Goal: Task Accomplishment & Management: Manage account settings

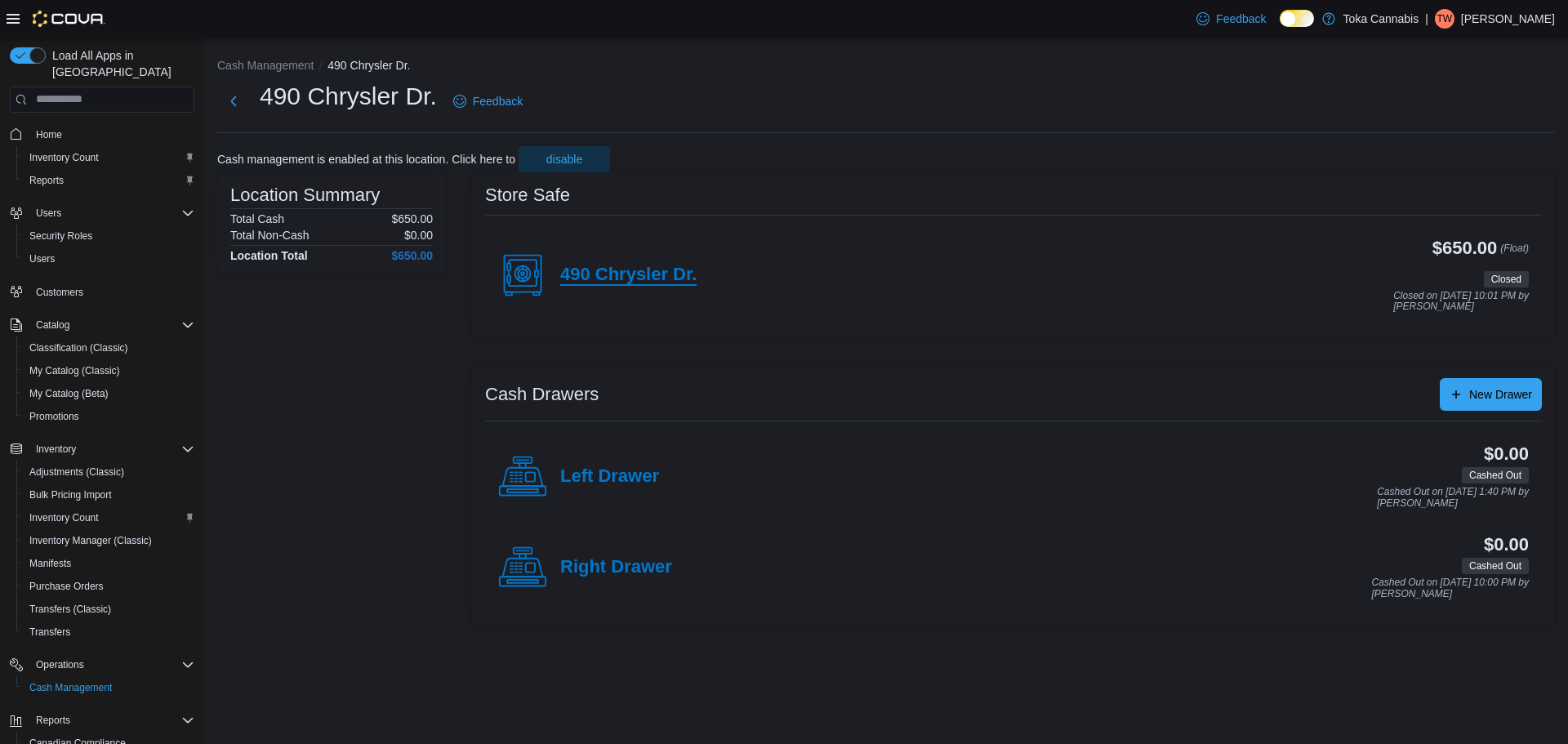
click at [629, 281] on h4 "490 Chrysler Dr." at bounding box center [629, 276] width 136 height 21
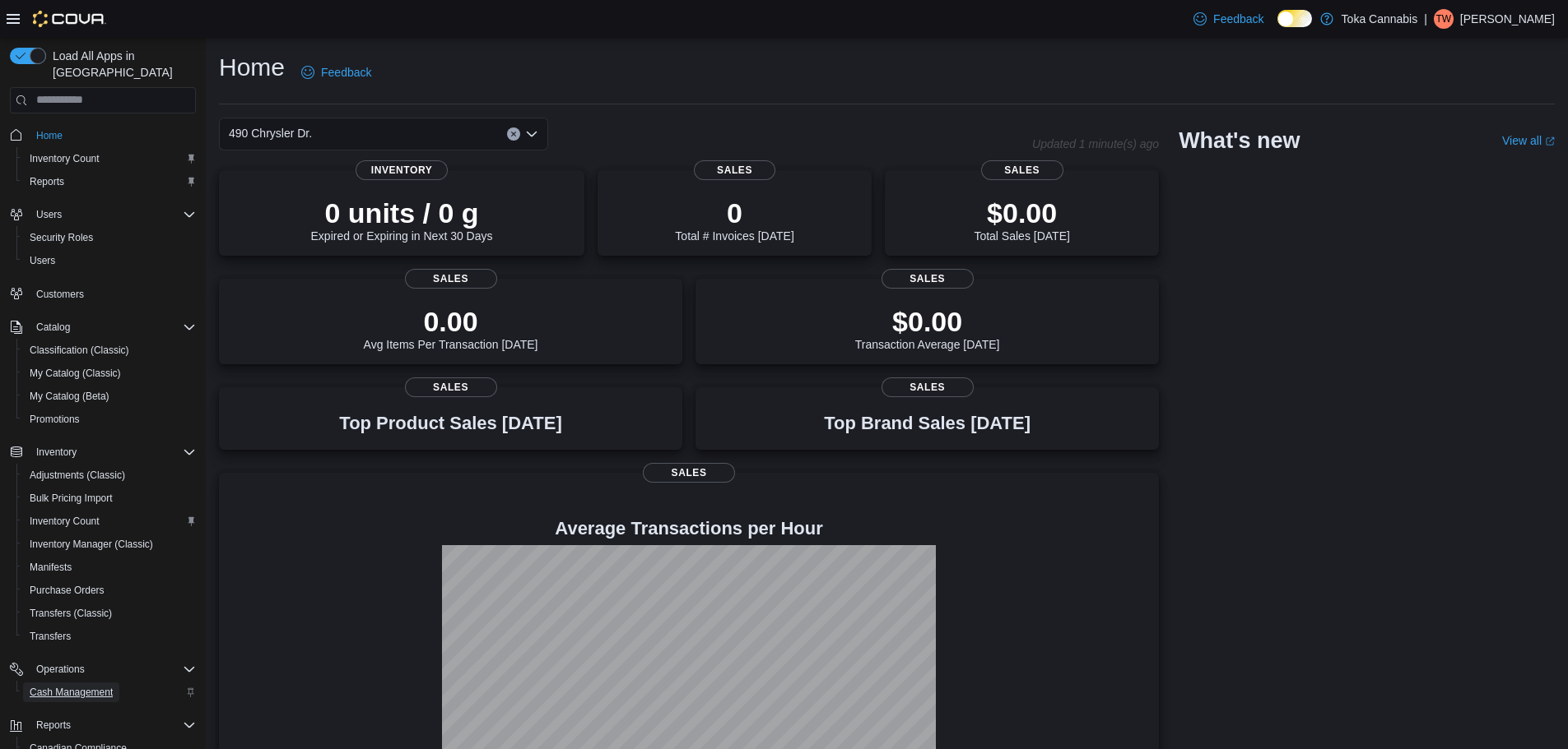
click at [87, 686] on span "Cash Management" at bounding box center [71, 692] width 84 height 13
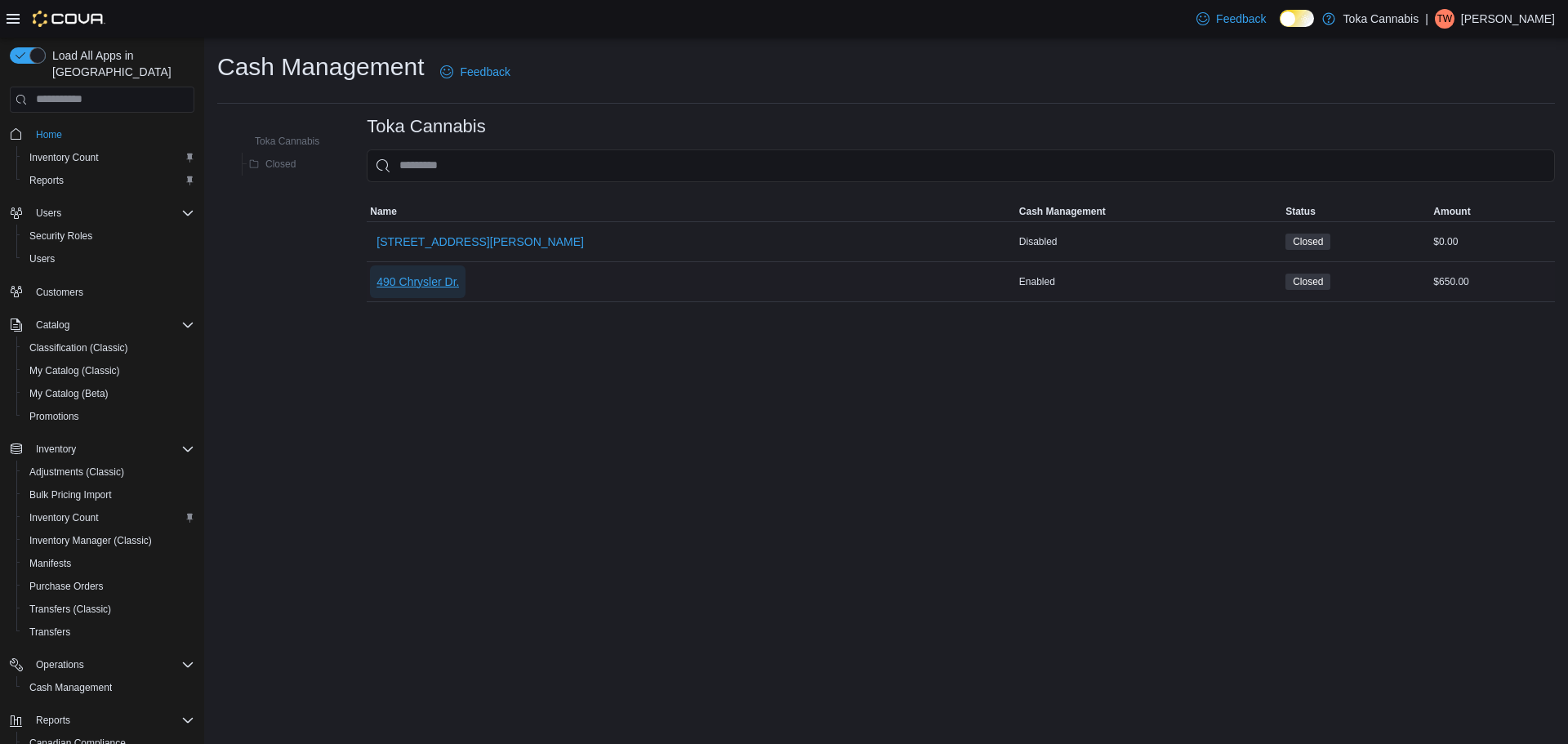
click at [426, 274] on span "490 Chrysler Dr." at bounding box center [418, 281] width 83 height 16
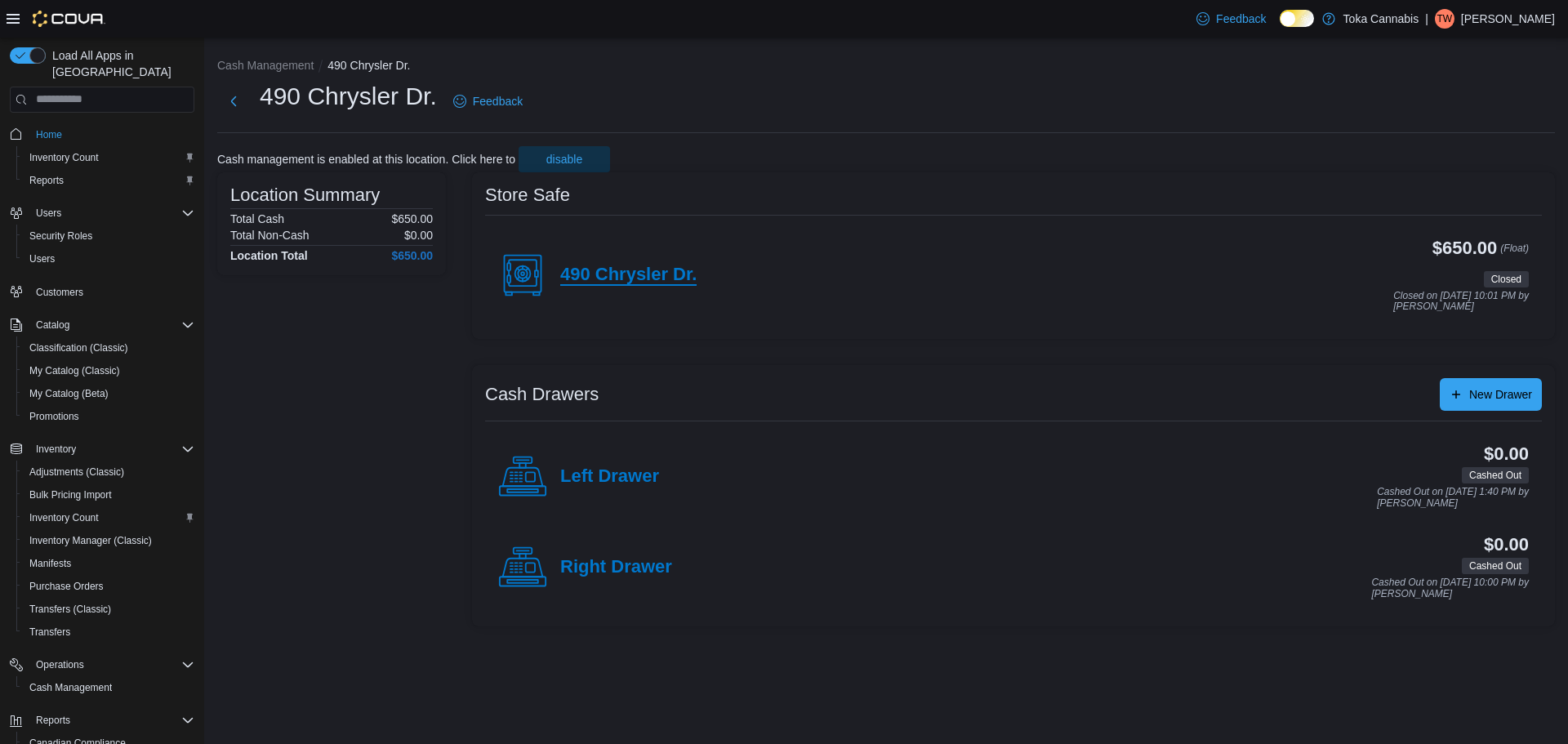
click at [664, 281] on h4 "490 Chrysler Dr." at bounding box center [629, 276] width 136 height 21
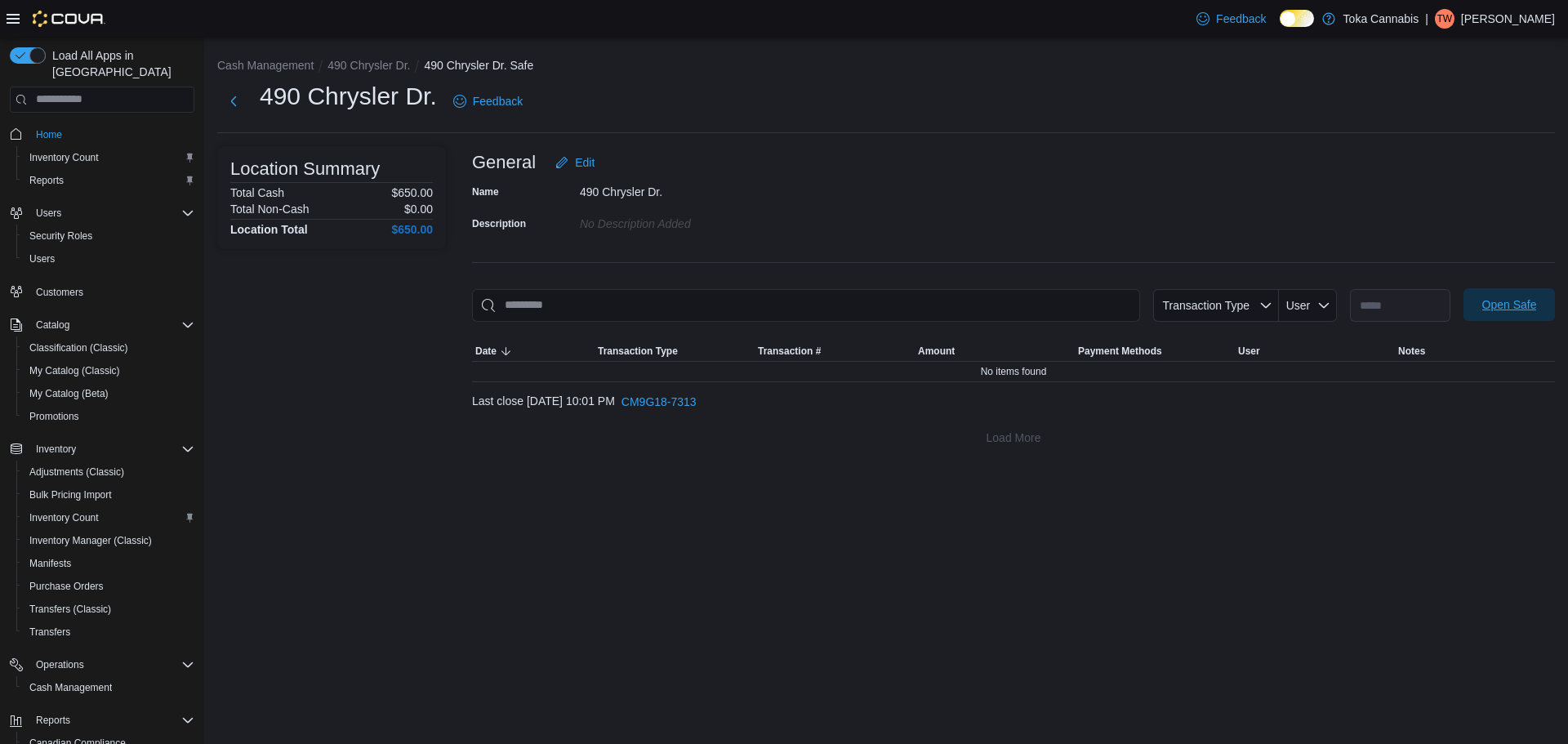
click at [1523, 299] on span "Open Safe" at bounding box center [1510, 304] width 54 height 16
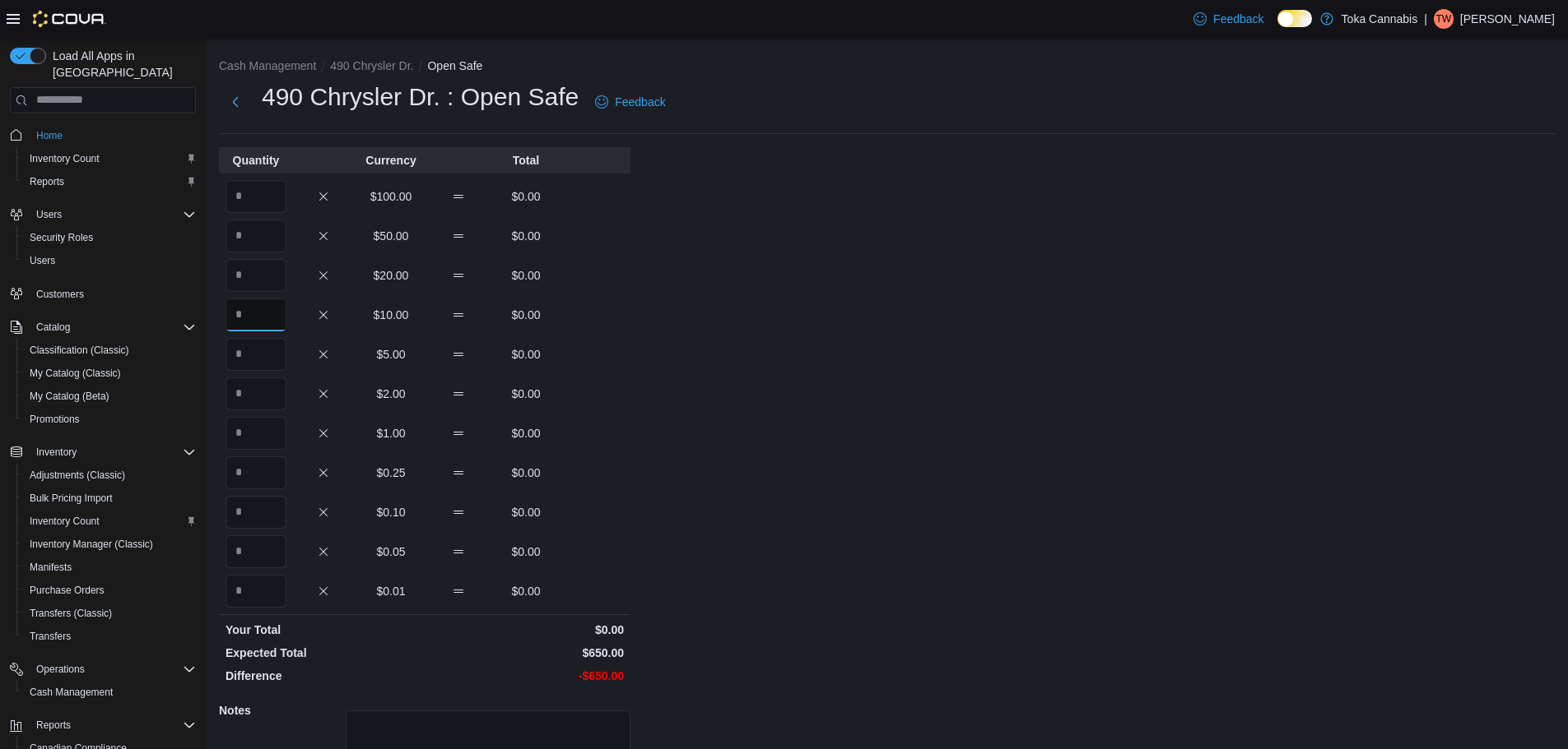
click at [278, 321] on input "Quantity" at bounding box center [256, 315] width 61 height 33
type input "**"
click at [801, 326] on div "Cash Management 490 Chrysler Dr. Open Safe 490 Chrysler Dr. : Open Safe Feedbac…" at bounding box center [886, 466] width 1361 height 858
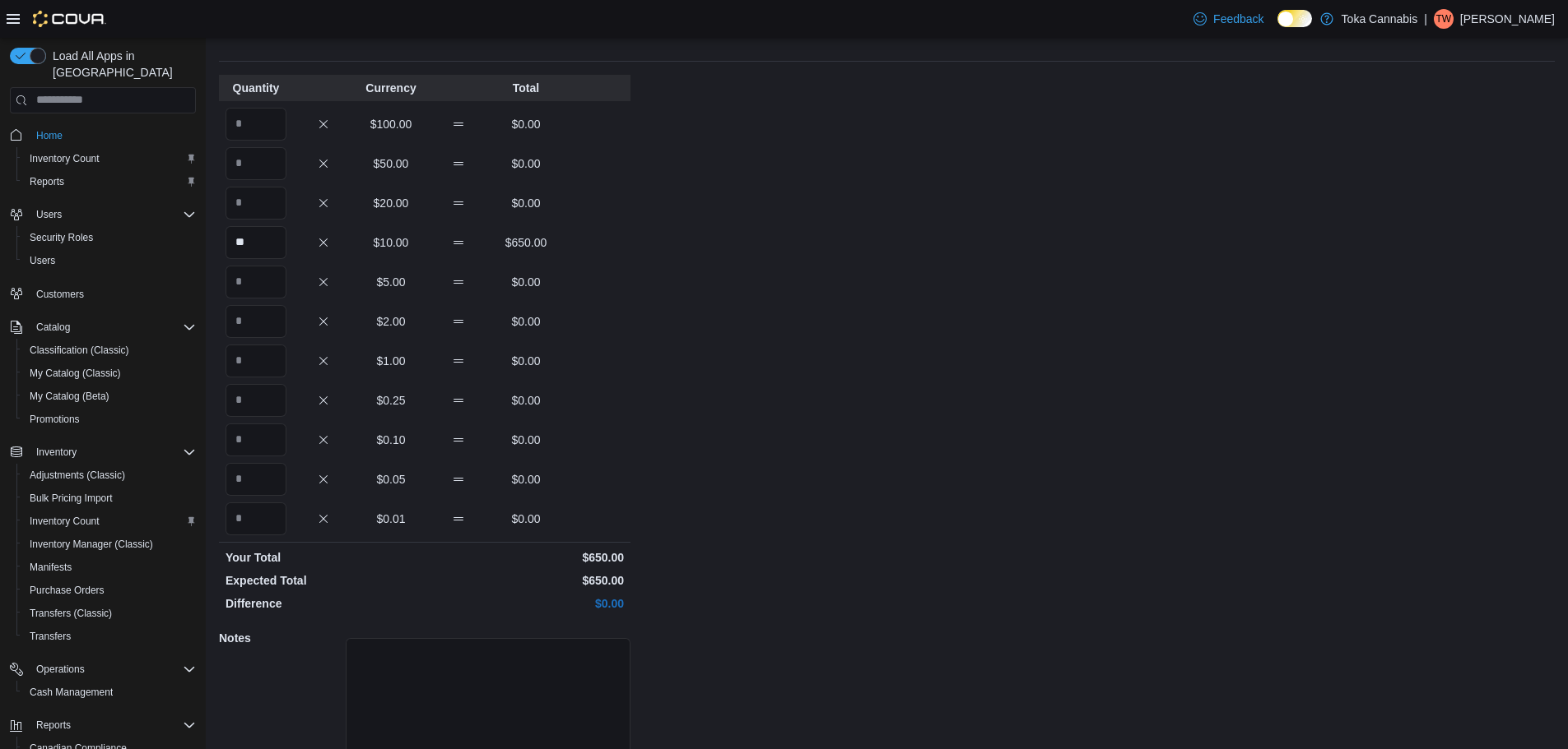
scroll to position [146, 0]
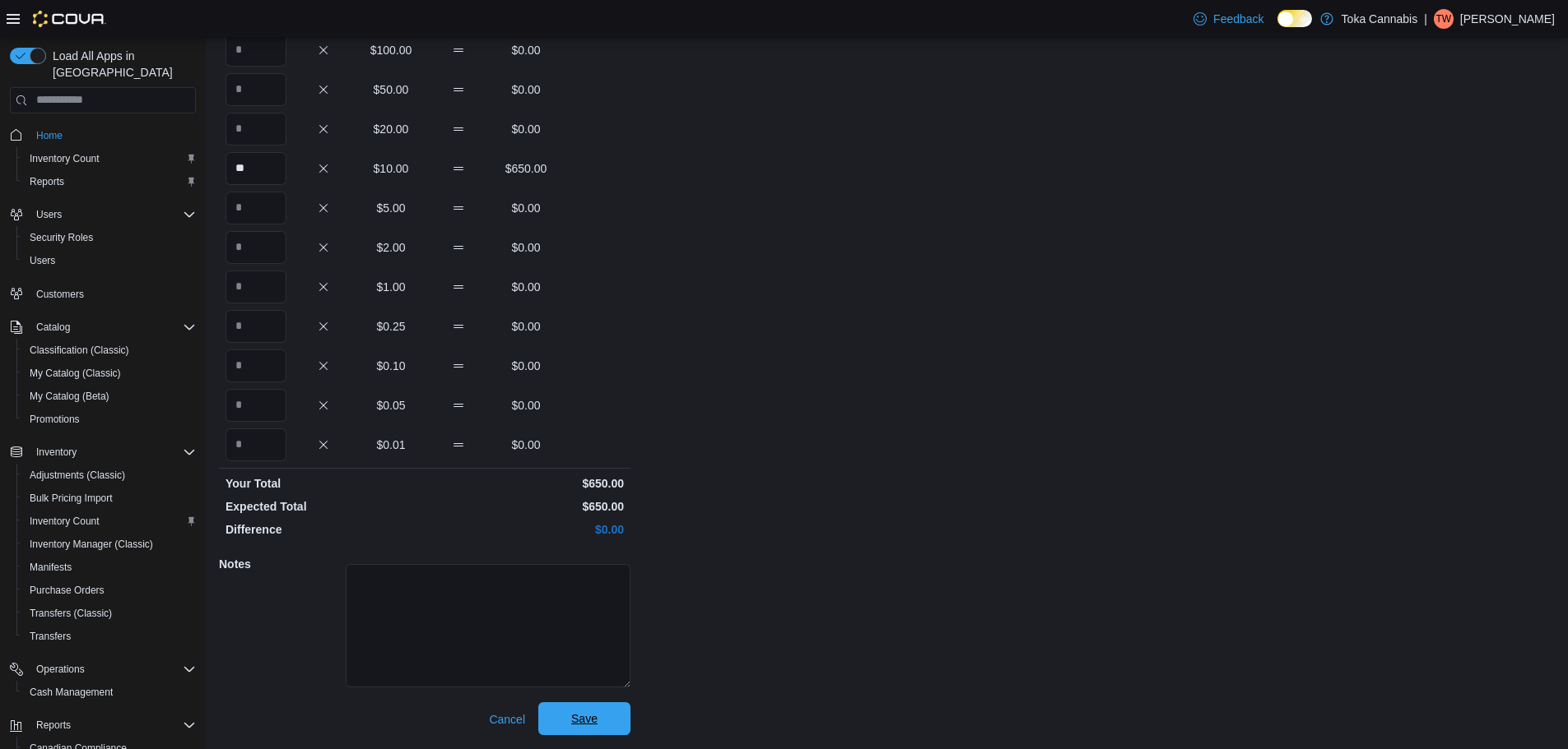
click at [602, 723] on span "Save" at bounding box center [583, 718] width 72 height 33
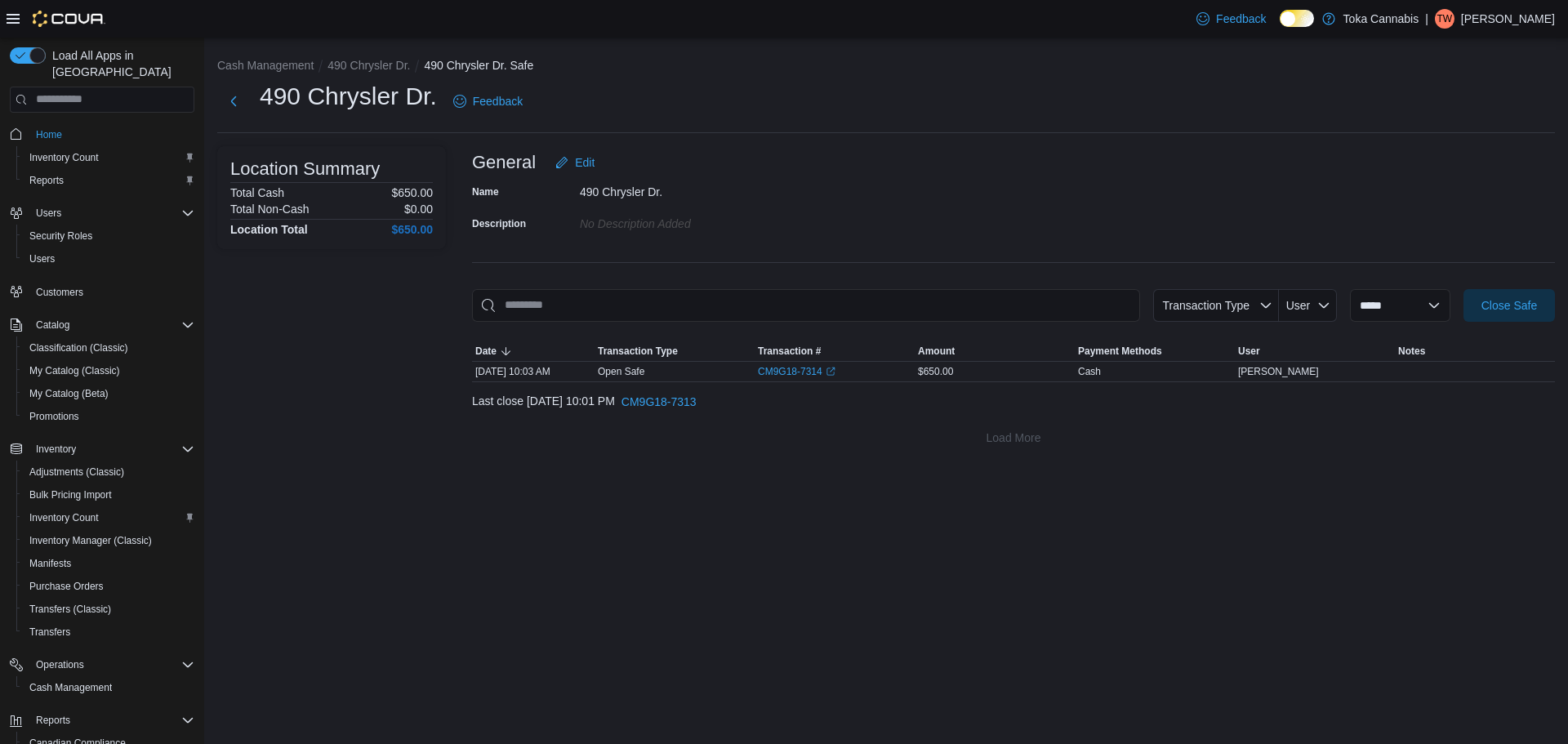
click at [347, 57] on li "490 Chrysler Dr." at bounding box center [375, 65] width 96 height 16
click at [347, 59] on button "490 Chrysler Dr." at bounding box center [368, 66] width 83 height 13
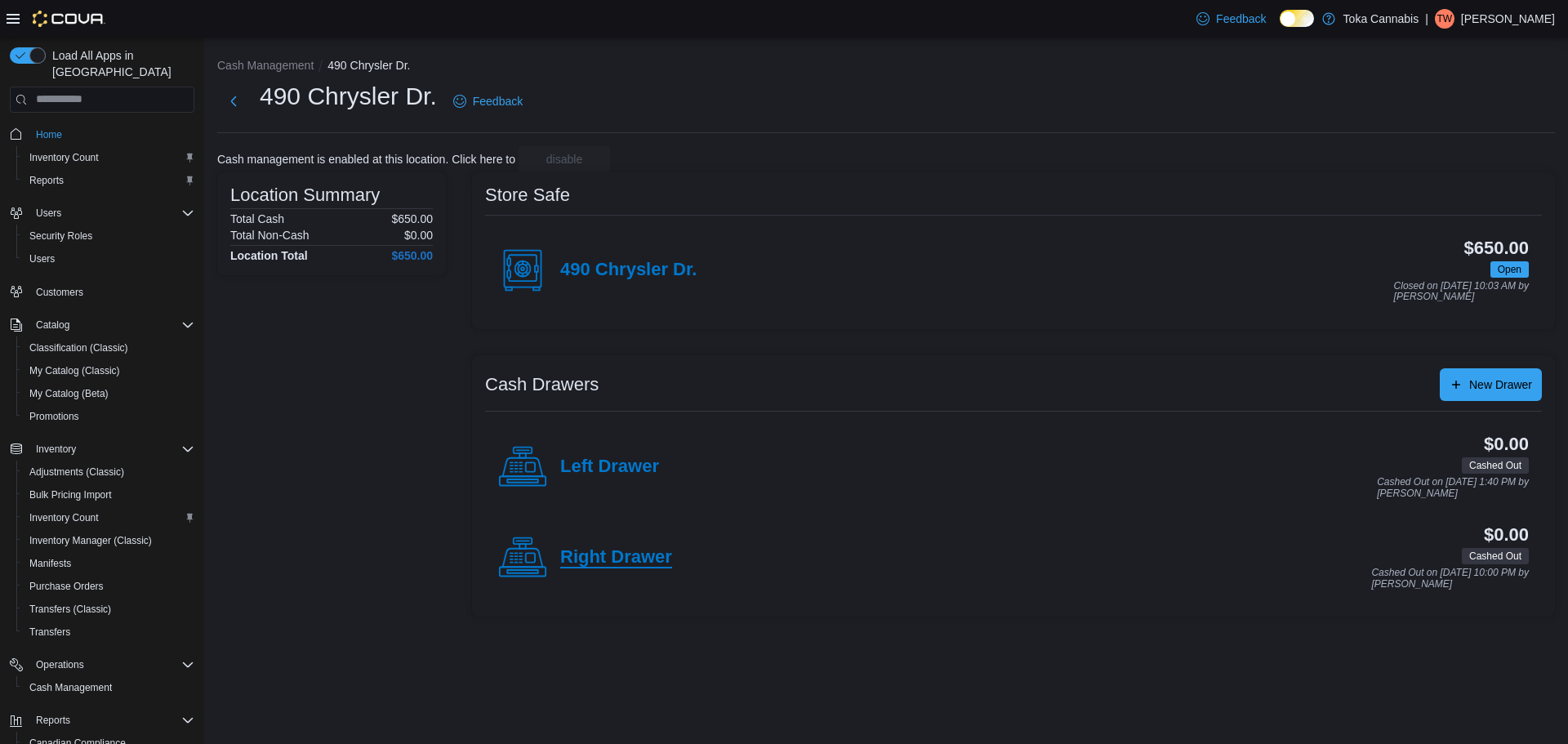
click at [653, 558] on h4 "Right Drawer" at bounding box center [616, 558] width 112 height 21
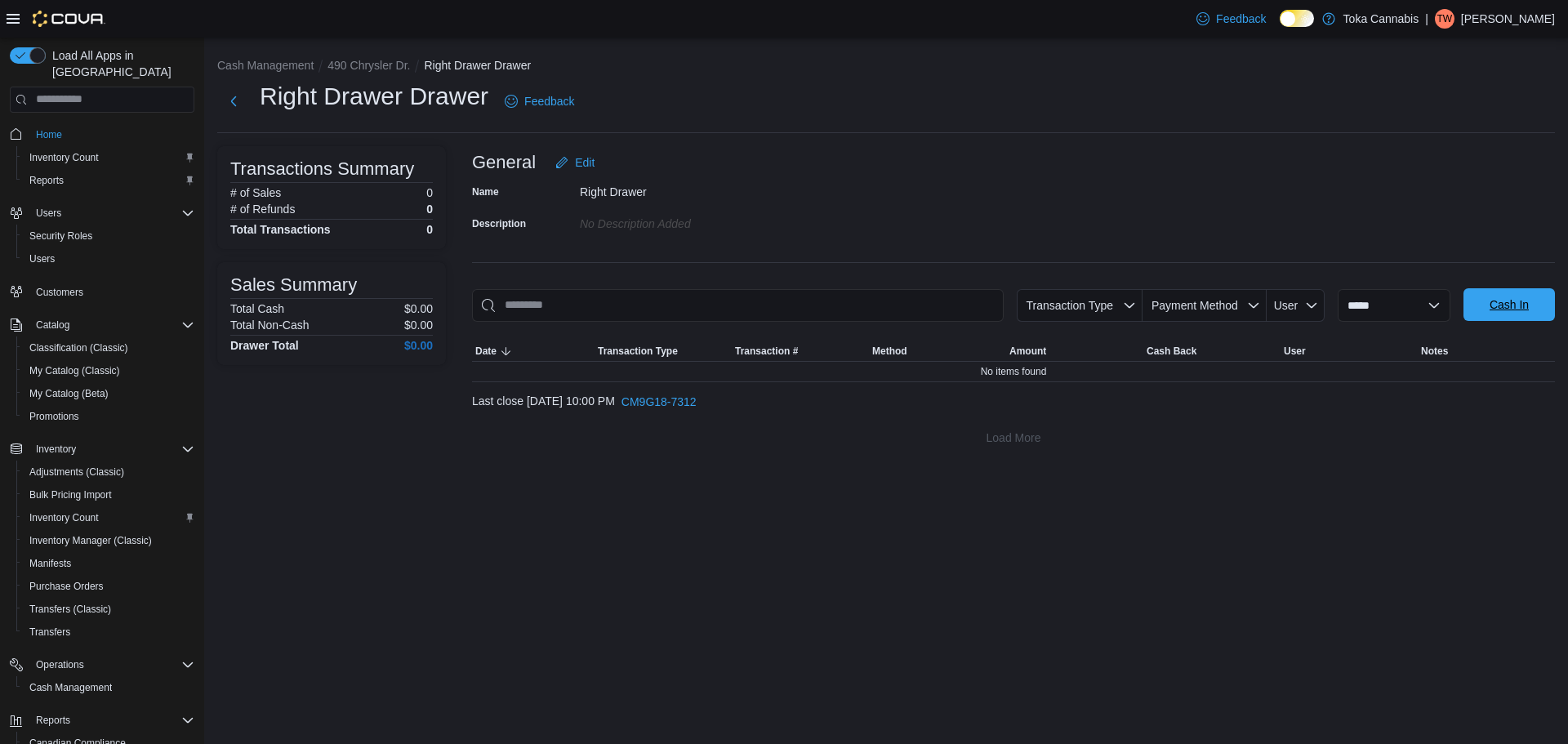
click at [1515, 299] on span "Cash In" at bounding box center [1509, 304] width 39 height 16
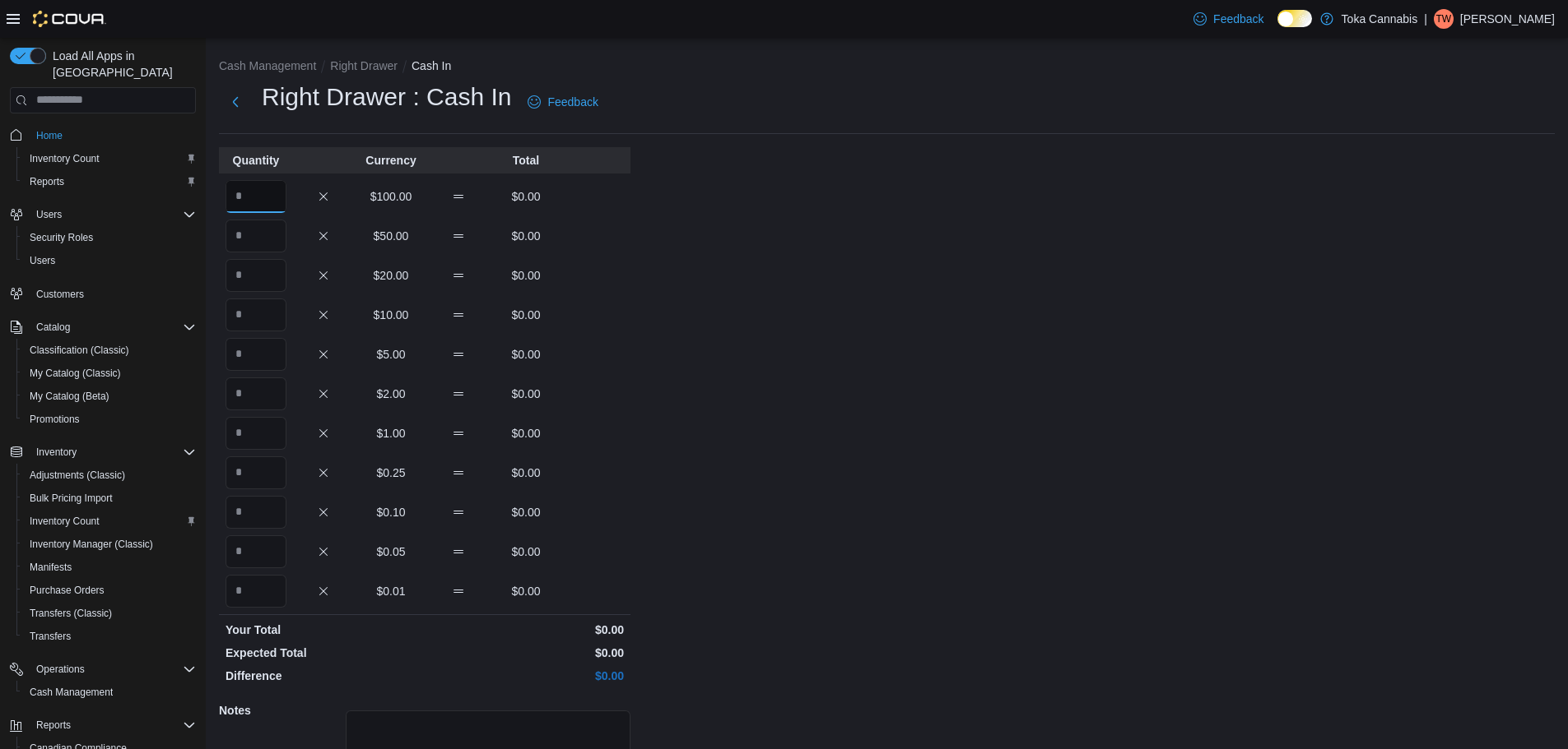
click at [261, 195] on input "Quantity" at bounding box center [256, 197] width 61 height 33
type input "*"
click at [262, 238] on input "Quantity" at bounding box center [256, 236] width 61 height 33
type input "*"
click at [679, 278] on div "Cash Management Right Drawer Cash In Right Drawer : Cash In Feedback Quantity C…" at bounding box center [886, 466] width 1361 height 858
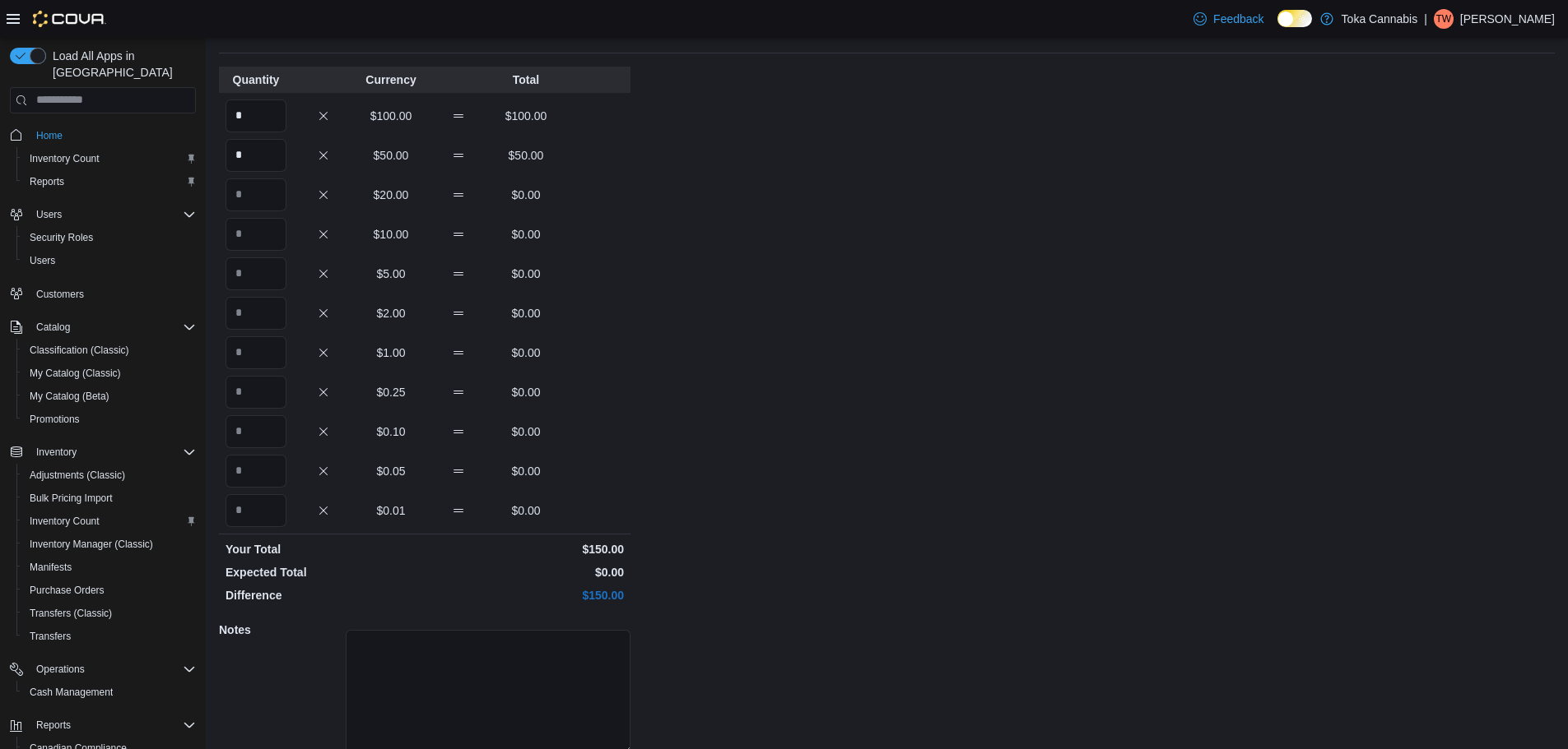
scroll to position [146, 0]
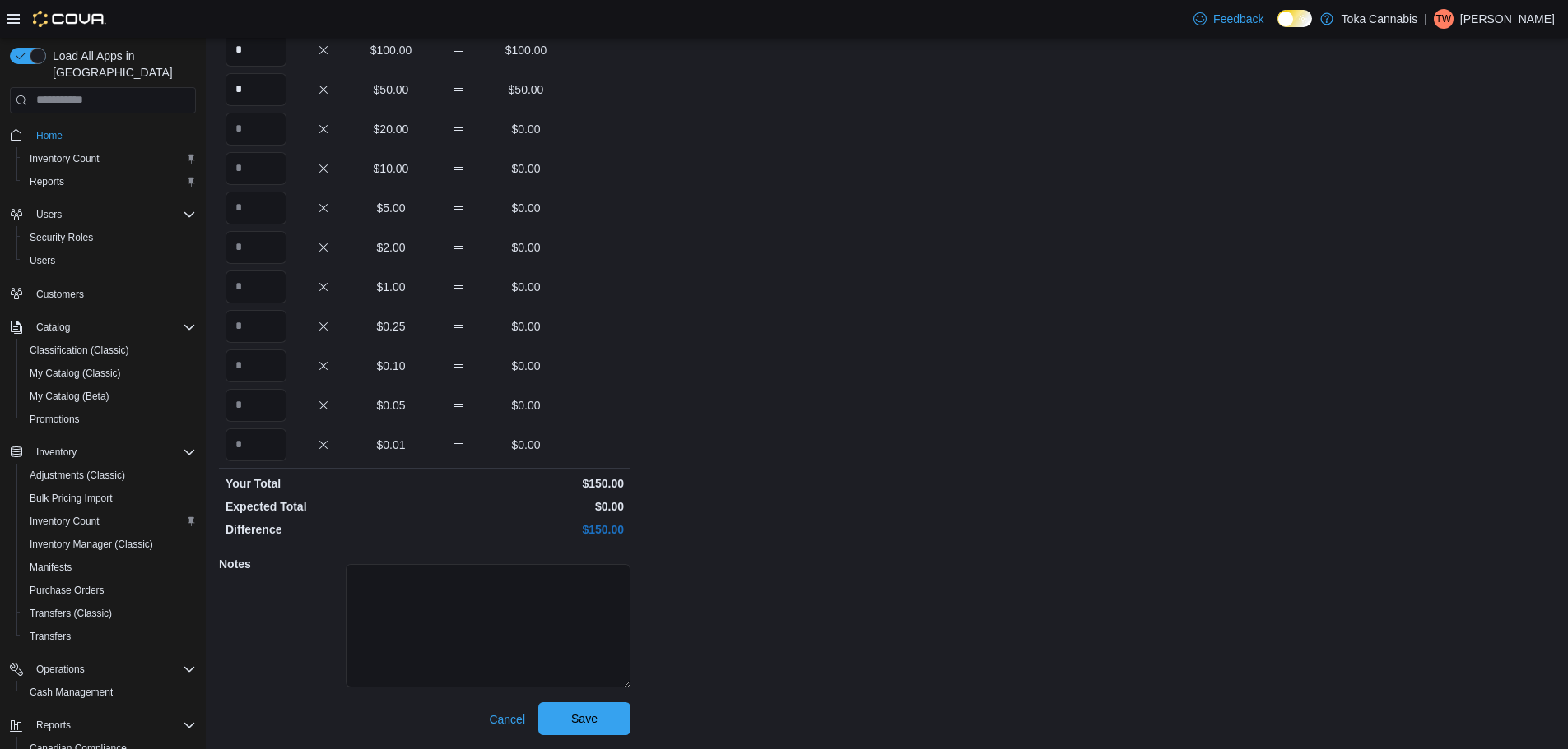
click at [602, 710] on span "Save" at bounding box center [583, 718] width 72 height 33
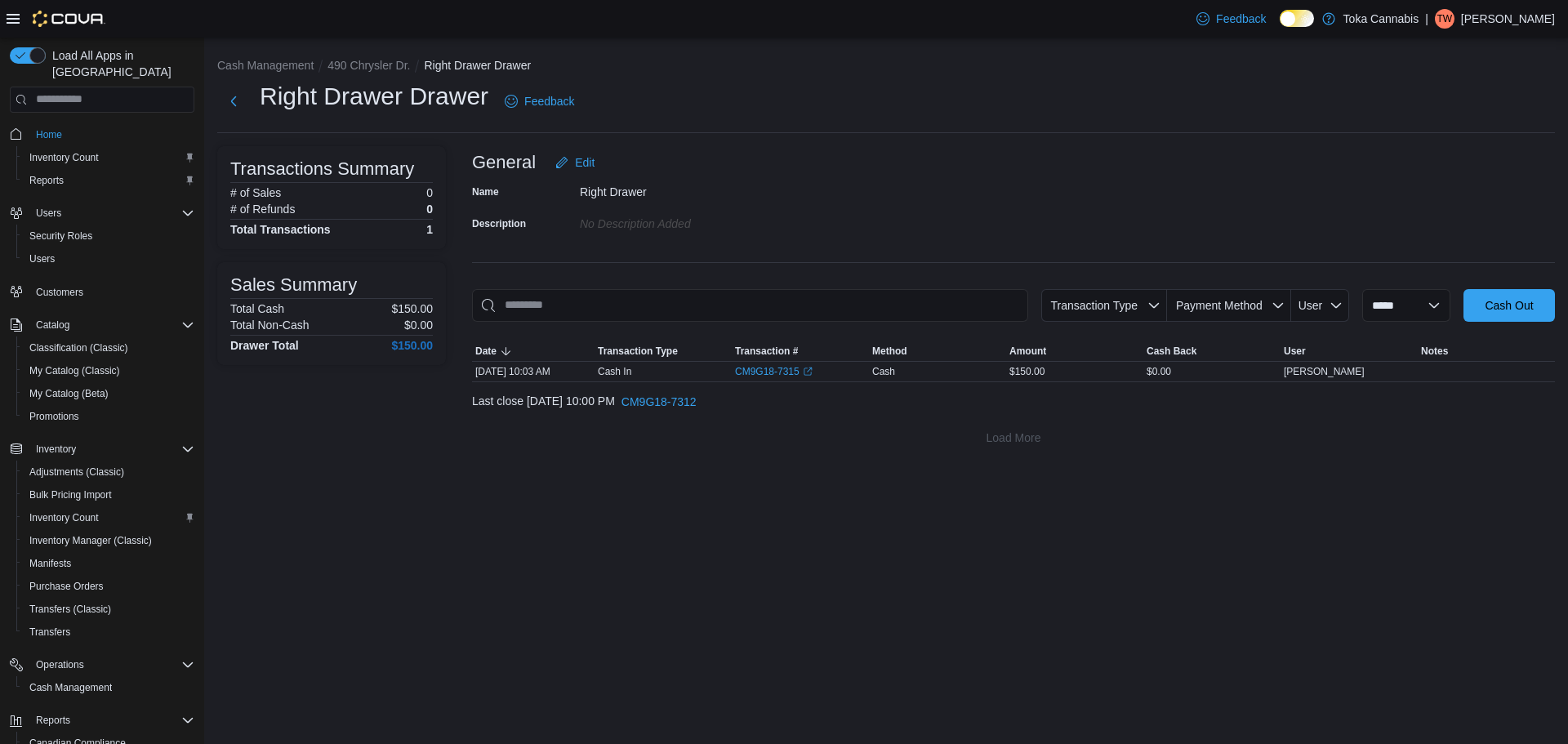
click at [851, 610] on div "**********" at bounding box center [886, 390] width 1364 height 707
